Goal: Information Seeking & Learning: Compare options

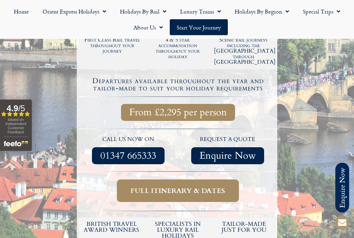
scroll to position [170, 0]
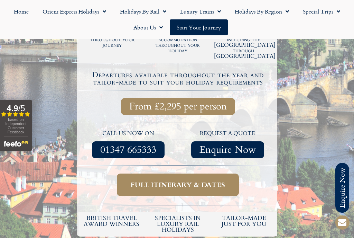
click at [215, 173] on link "Full itinerary & dates" at bounding box center [178, 184] width 122 height 23
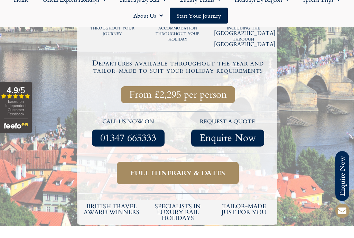
scroll to position [182, 0]
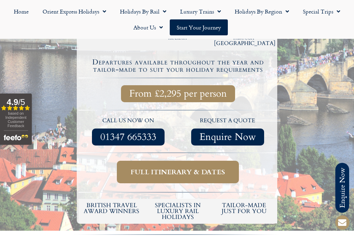
click at [172, 168] on span "Full itinerary & dates" at bounding box center [178, 172] width 95 height 9
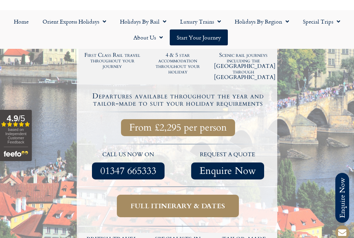
scroll to position [148, 0]
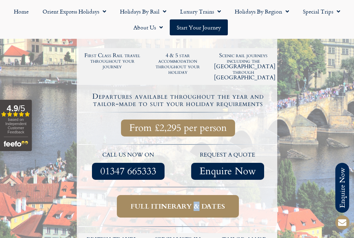
click at [184, 202] on span "Full itinerary & dates" at bounding box center [178, 206] width 95 height 9
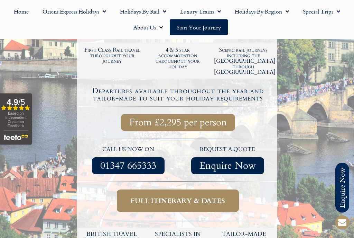
scroll to position [132, 0]
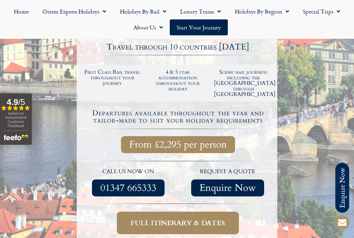
click at [199, 140] on span "From £2,295 per person" at bounding box center [178, 144] width 98 height 9
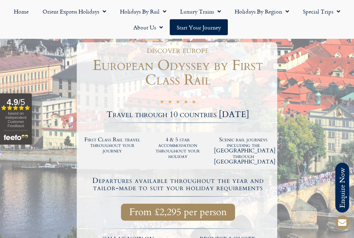
scroll to position [63, 0]
click at [183, 66] on h1 "European Odyssey by First Class Rail" at bounding box center [178, 73] width 199 height 29
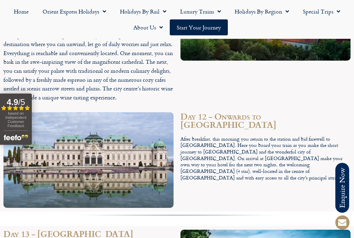
scroll to position [2056, 0]
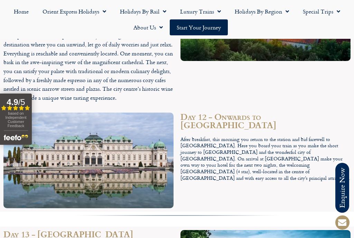
click at [267, 15] on link "Holidays by Region" at bounding box center [262, 11] width 68 height 16
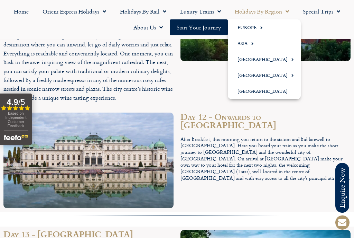
click at [246, 27] on link "Europe" at bounding box center [264, 27] width 73 height 16
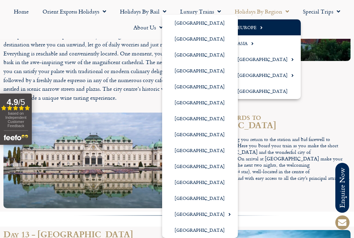
click at [183, 133] on link "[GEOGRAPHIC_DATA]" at bounding box center [200, 134] width 76 height 16
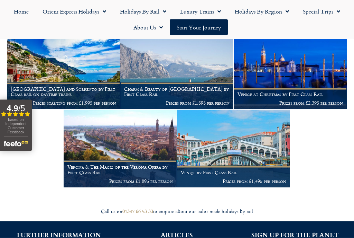
scroll to position [794, 0]
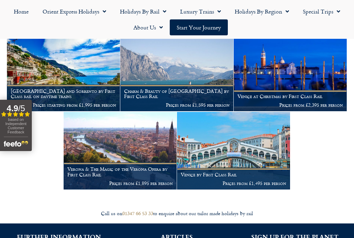
click at [229, 143] on img at bounding box center [233, 150] width 113 height 77
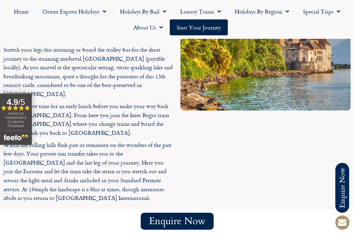
scroll to position [1497, 0]
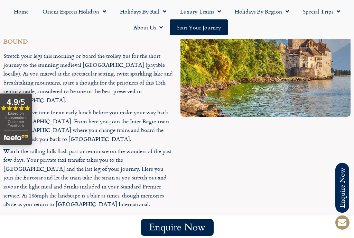
click at [146, 12] on link "Holidays by Rail" at bounding box center [143, 11] width 60 height 16
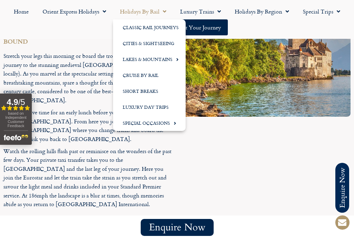
click at [164, 44] on link "Cities & Sightseeing" at bounding box center [149, 43] width 73 height 16
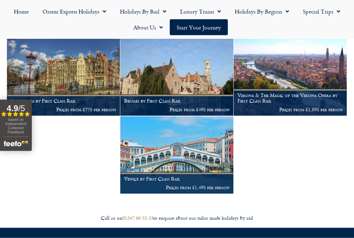
scroll to position [1966, 0]
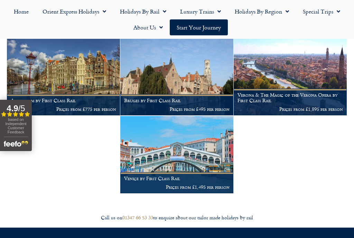
click at [186, 80] on img at bounding box center [176, 76] width 113 height 77
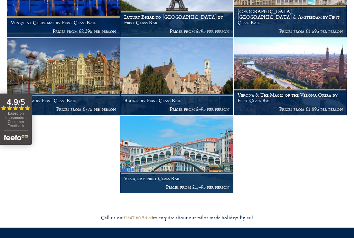
scroll to position [1954, 0]
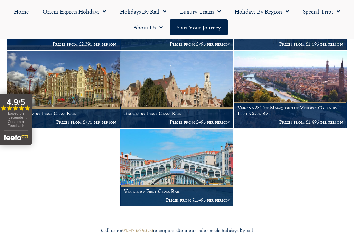
click at [265, 10] on link "Holidays by Region" at bounding box center [262, 11] width 68 height 16
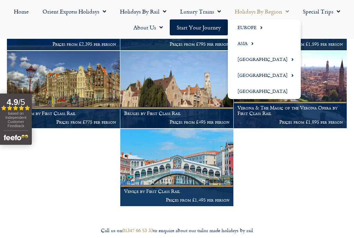
click at [252, 27] on link "Europe" at bounding box center [264, 27] width 73 height 16
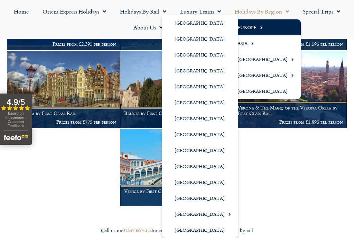
click at [183, 132] on link "[GEOGRAPHIC_DATA]" at bounding box center [200, 134] width 76 height 16
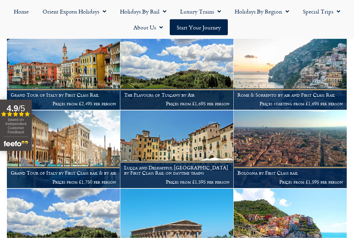
scroll to position [484, 0]
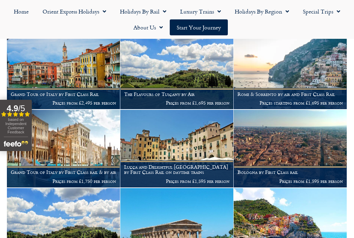
click at [89, 137] on img at bounding box center [63, 148] width 113 height 77
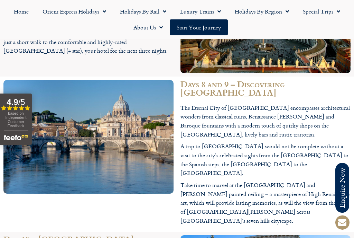
scroll to position [1375, 0]
